Goal: Task Accomplishment & Management: Manage account settings

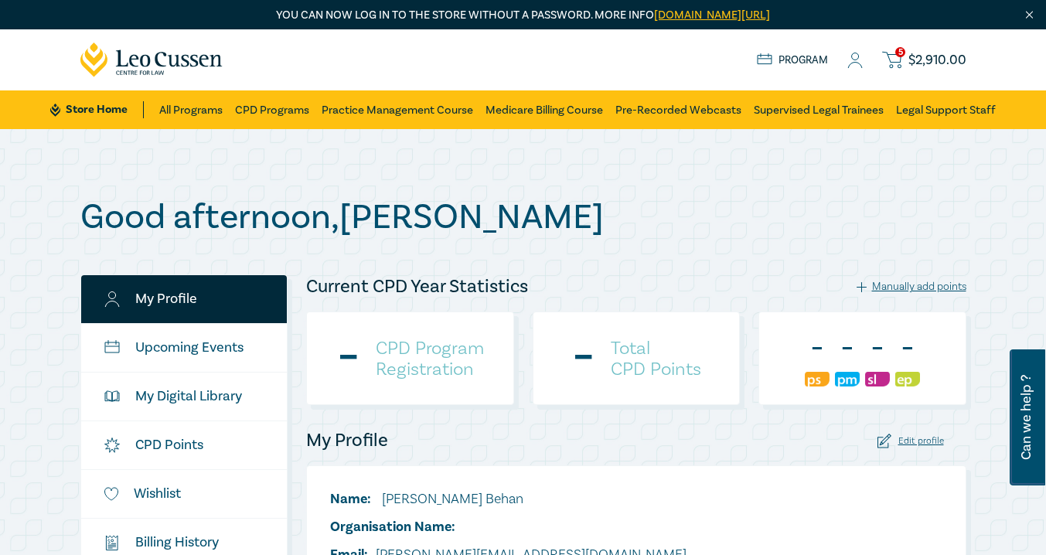
checkbox input "true"
click at [918, 57] on span "$ 2,910.00" at bounding box center [937, 60] width 58 height 17
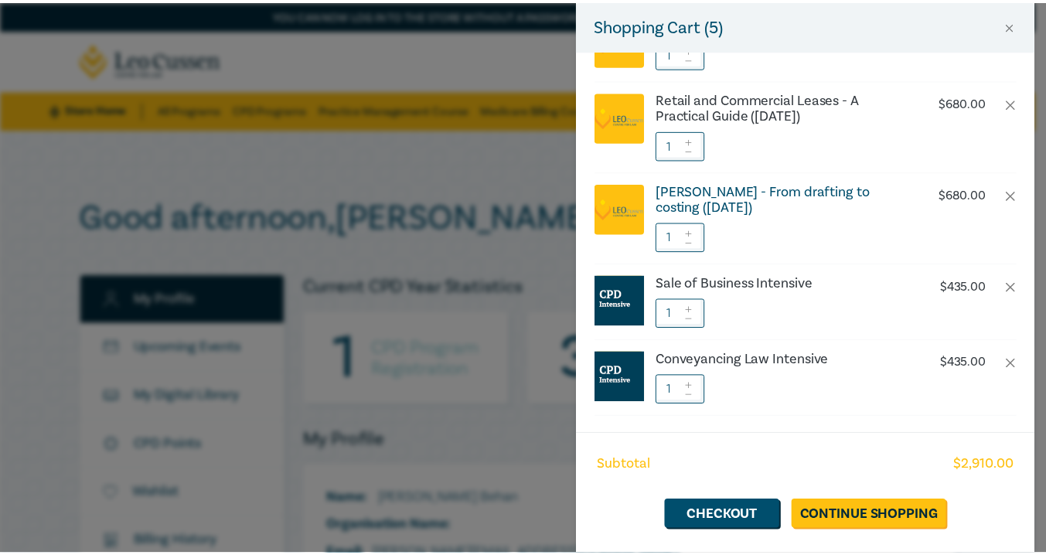
scroll to position [108, 0]
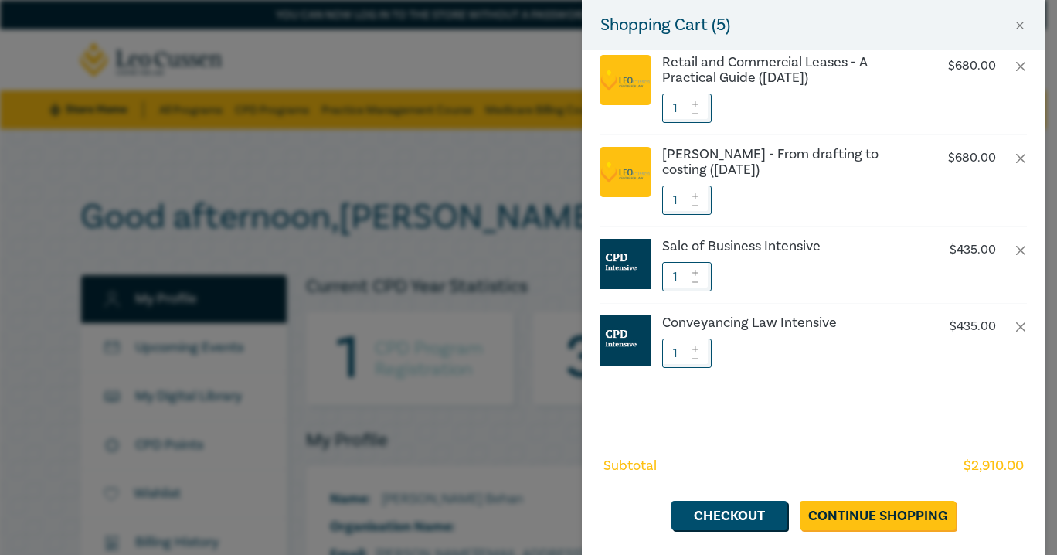
click at [511, 167] on div "Shopping Cart ( 5 ) Estate Planning - The A-Z ([DATE]) $ 680.00 1 Retail and Co…" at bounding box center [528, 277] width 1057 height 555
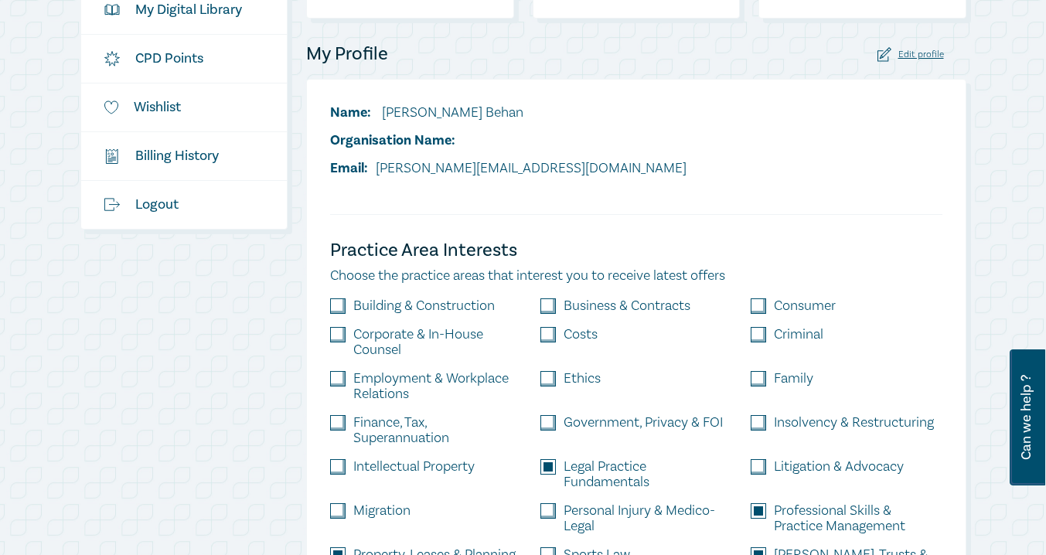
scroll to position [257, 0]
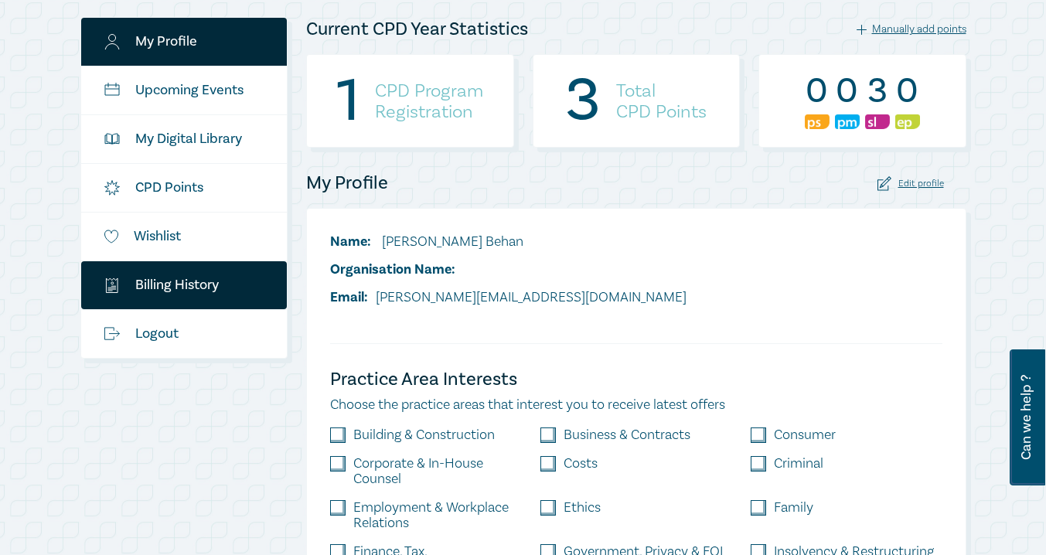
click at [202, 284] on link "$ Billing History" at bounding box center [184, 285] width 206 height 48
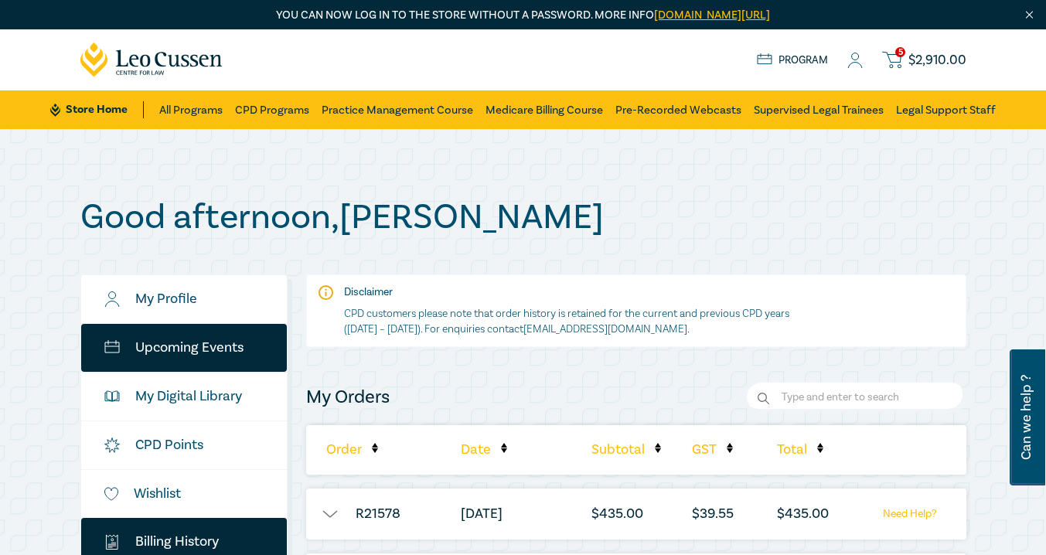
click at [191, 343] on link "Upcoming Events" at bounding box center [184, 348] width 206 height 48
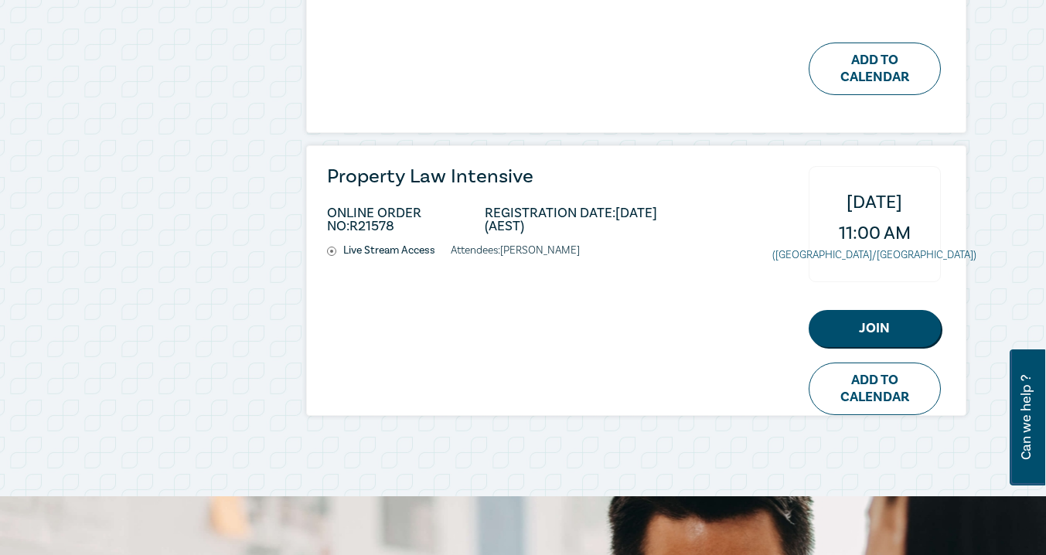
scroll to position [773, 0]
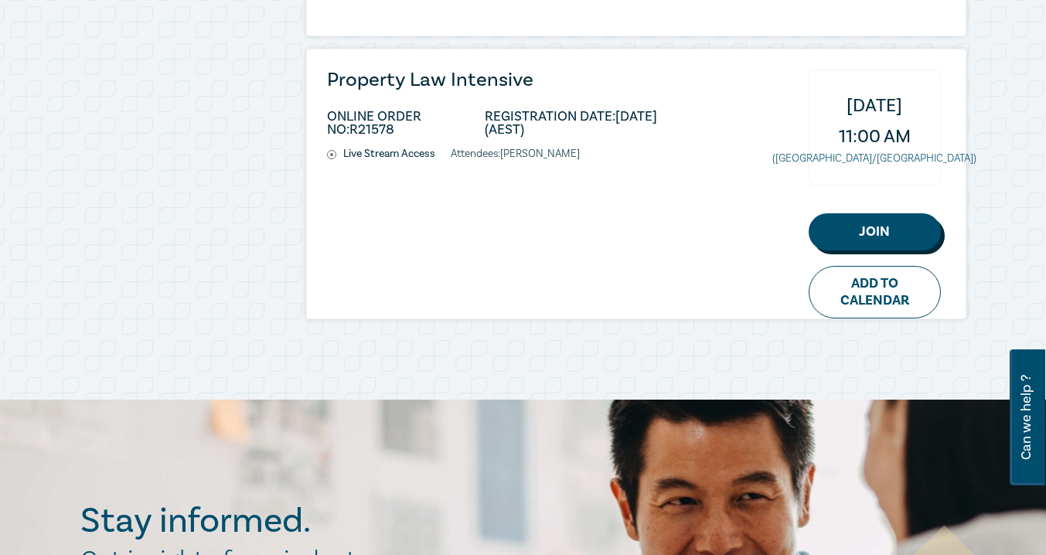
click at [876, 221] on link "Join" at bounding box center [874, 231] width 132 height 37
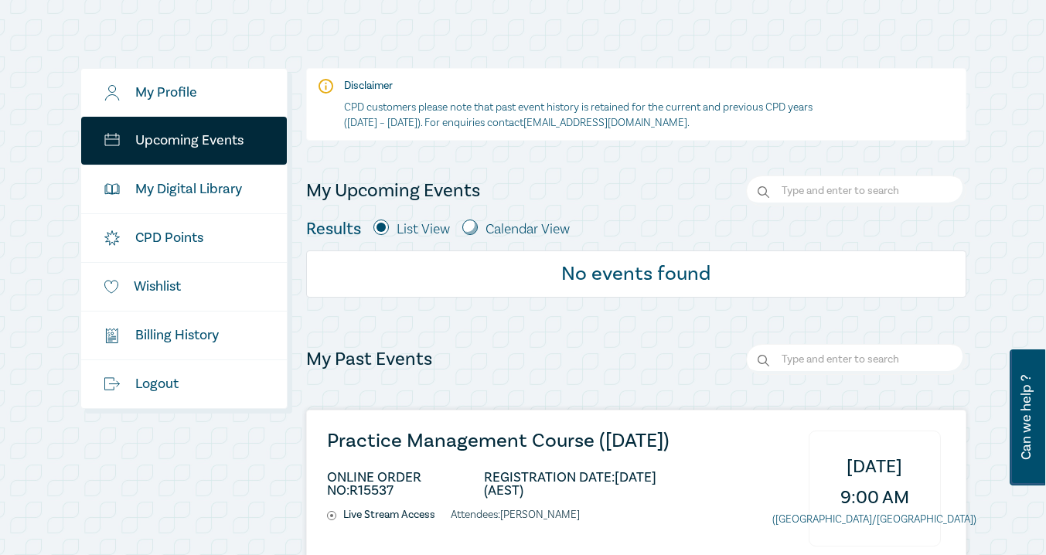
scroll to position [0, 0]
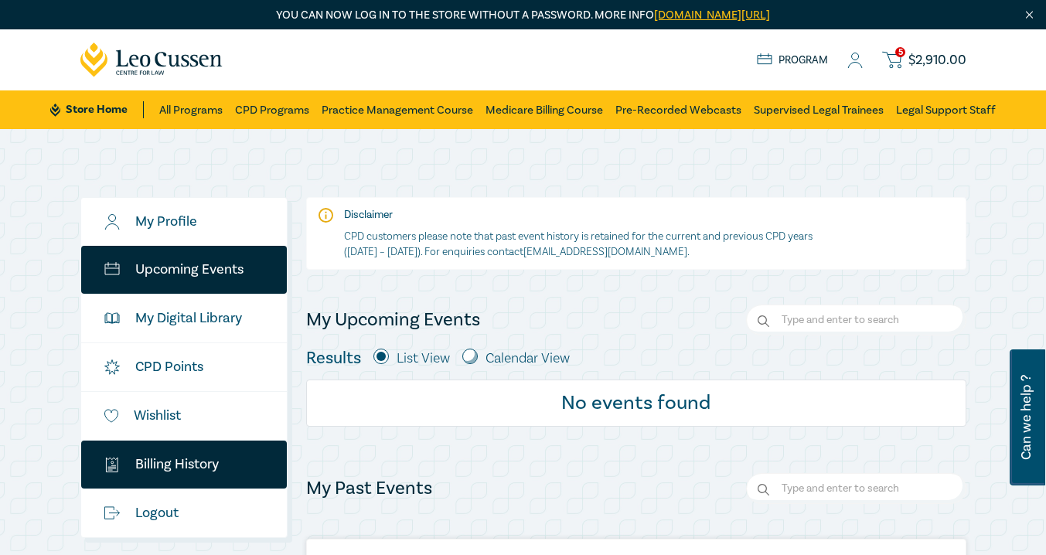
click at [219, 468] on link "$ Billing History" at bounding box center [184, 465] width 206 height 48
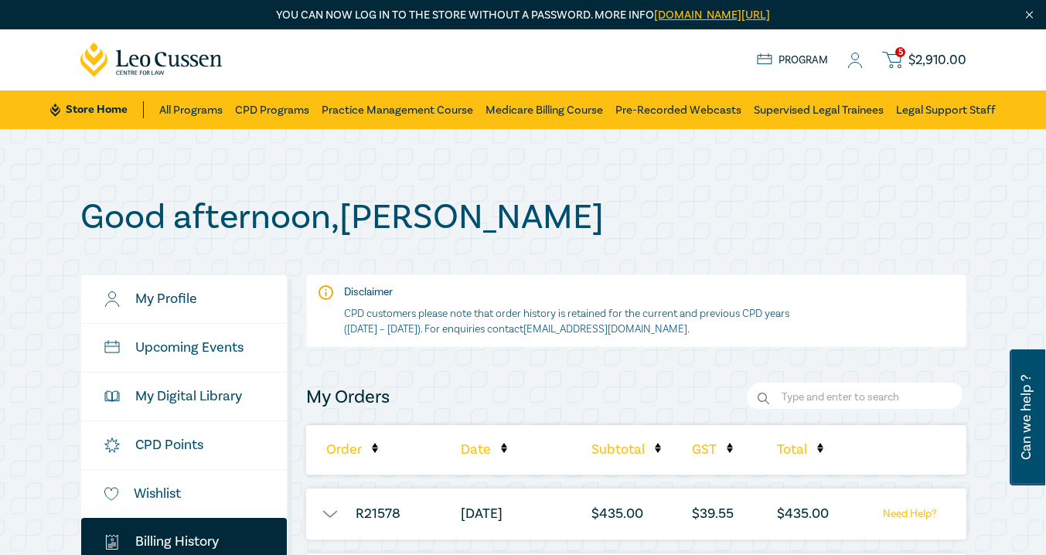
scroll to position [257, 0]
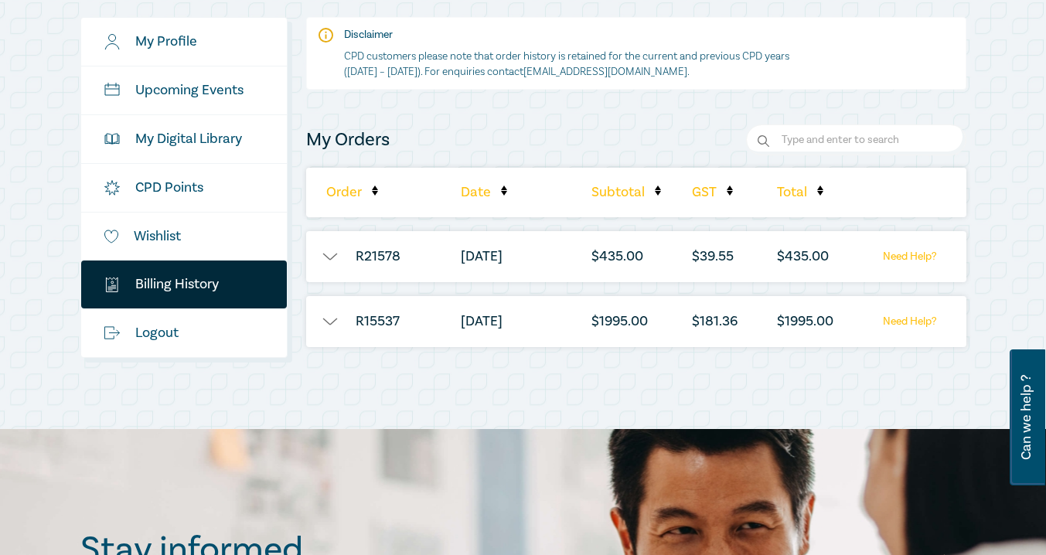
click at [321, 256] on button "button" at bounding box center [329, 256] width 46 height 15
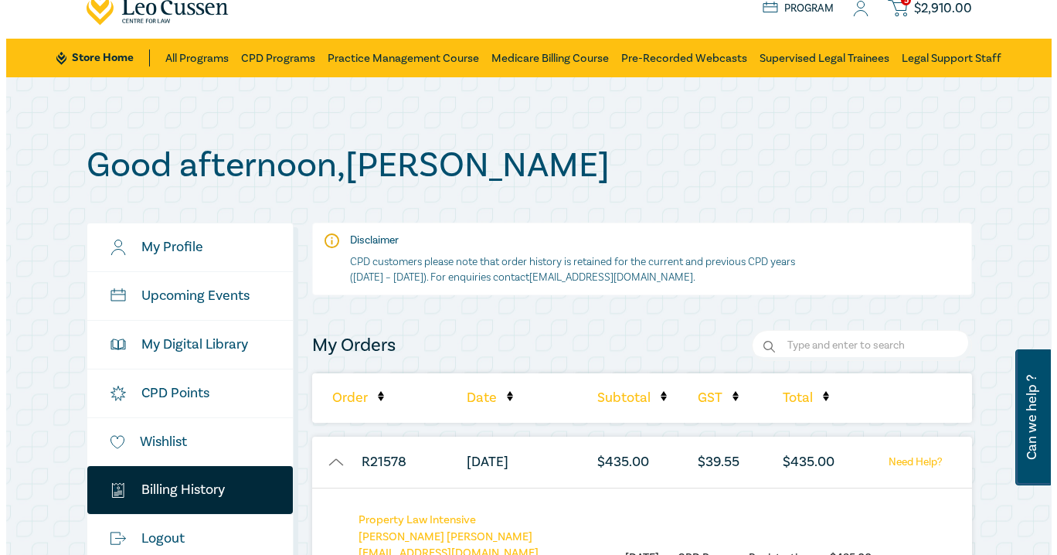
scroll to position [0, 0]
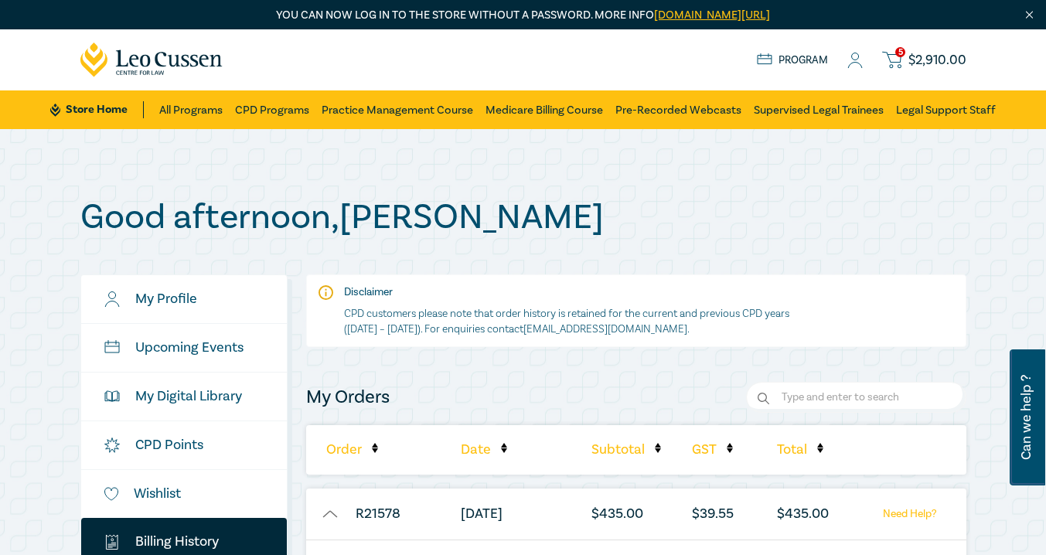
click at [900, 57] on span "5" at bounding box center [900, 52] width 10 height 10
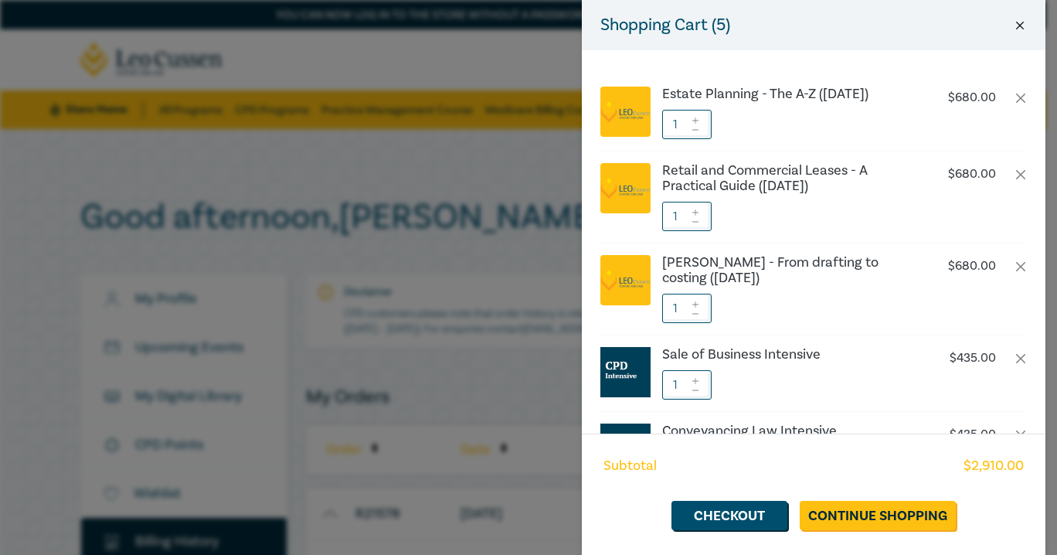
click at [1020, 20] on button "Close" at bounding box center [1020, 26] width 14 height 14
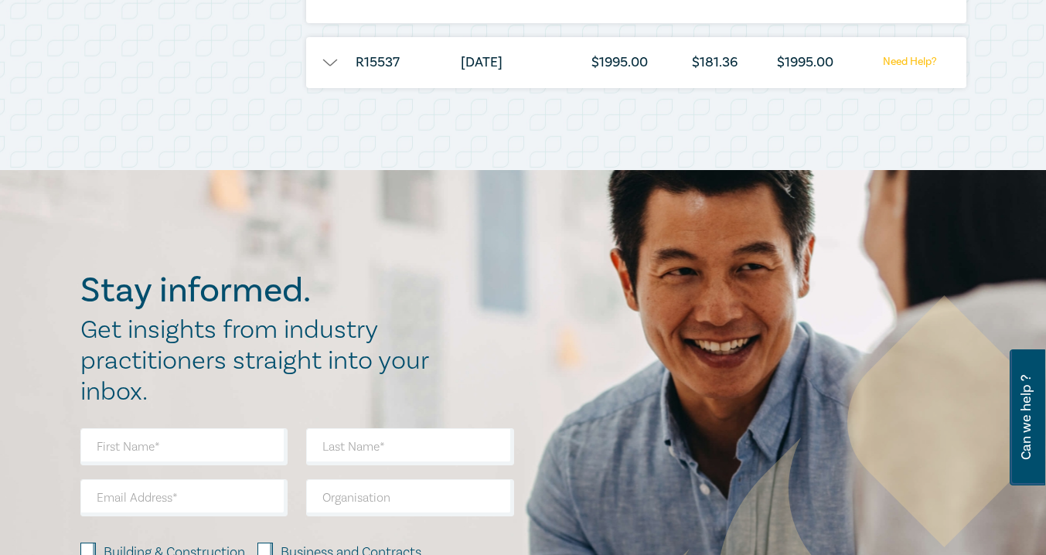
scroll to position [257, 0]
